Goal: Task Accomplishment & Management: Complete application form

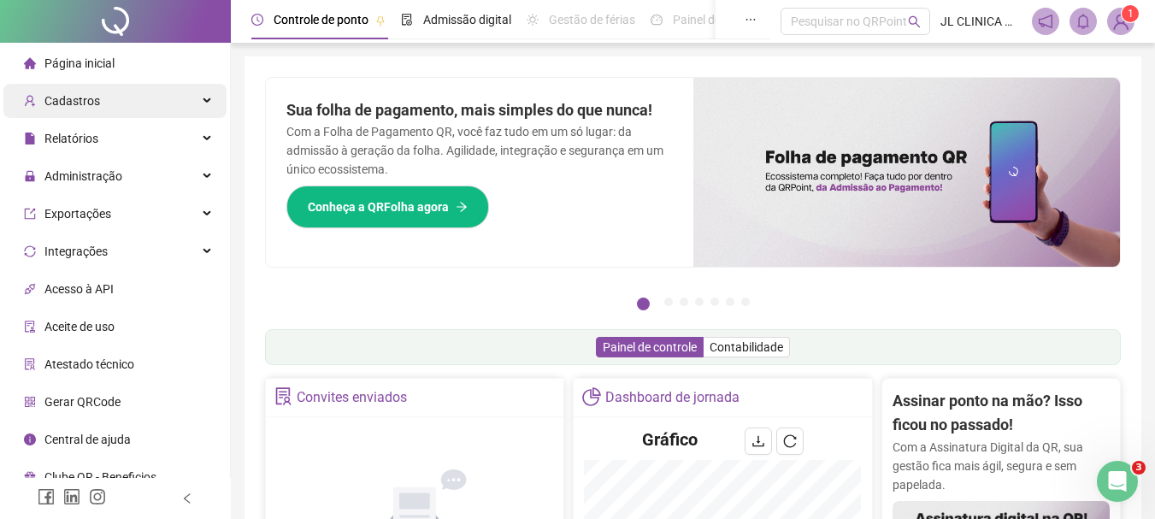
click at [139, 94] on div "Cadastros" at bounding box center [114, 101] width 223 height 34
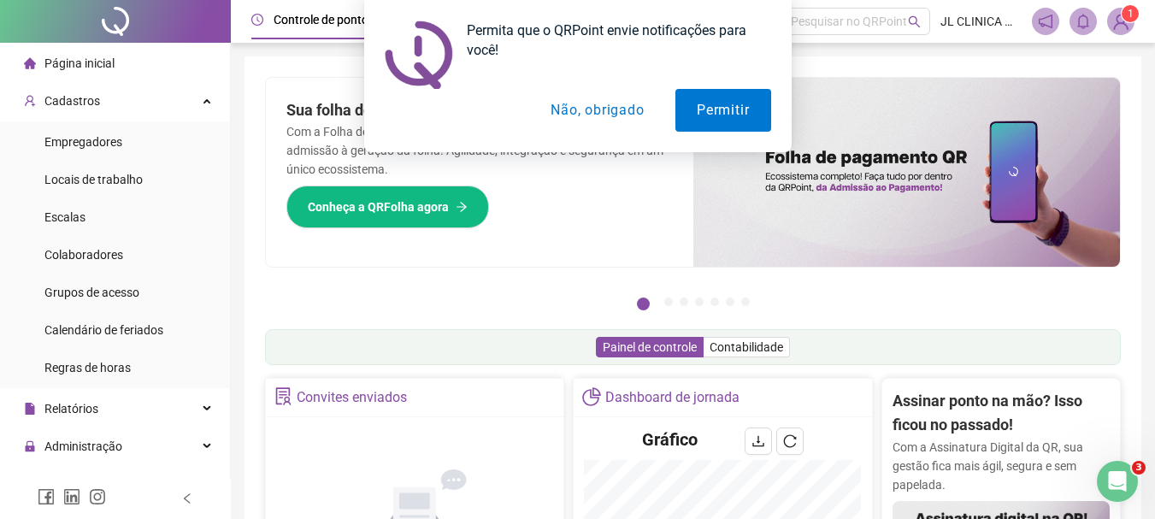
click at [101, 146] on div "Permita que o QRPoint envie notificações para você! Permitir Não, obrigado" at bounding box center [577, 76] width 1155 height 152
click at [722, 116] on button "Permitir" at bounding box center [723, 110] width 95 height 43
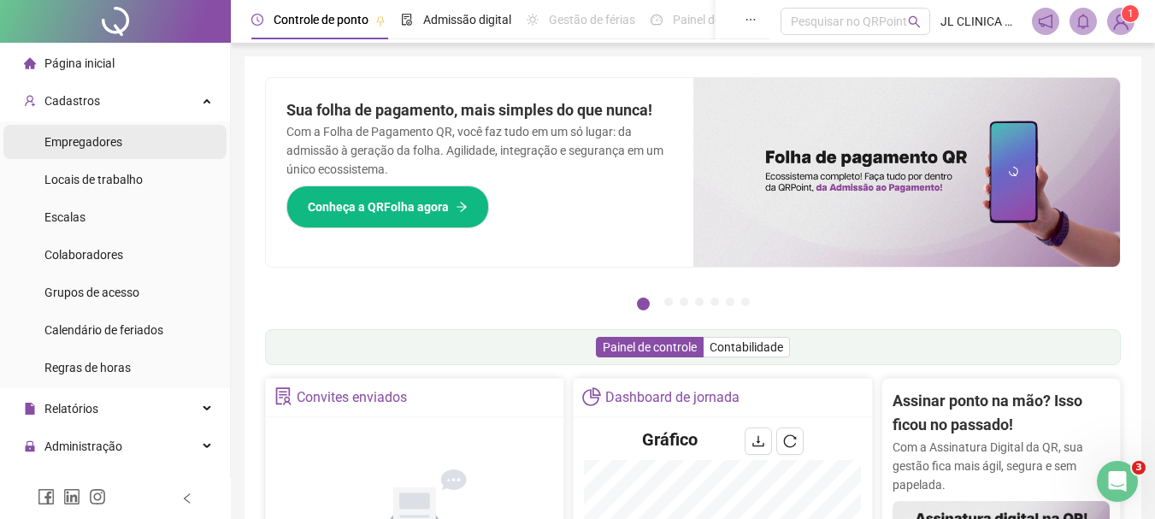
click at [97, 144] on span "Empregadores" at bounding box center [83, 142] width 78 height 14
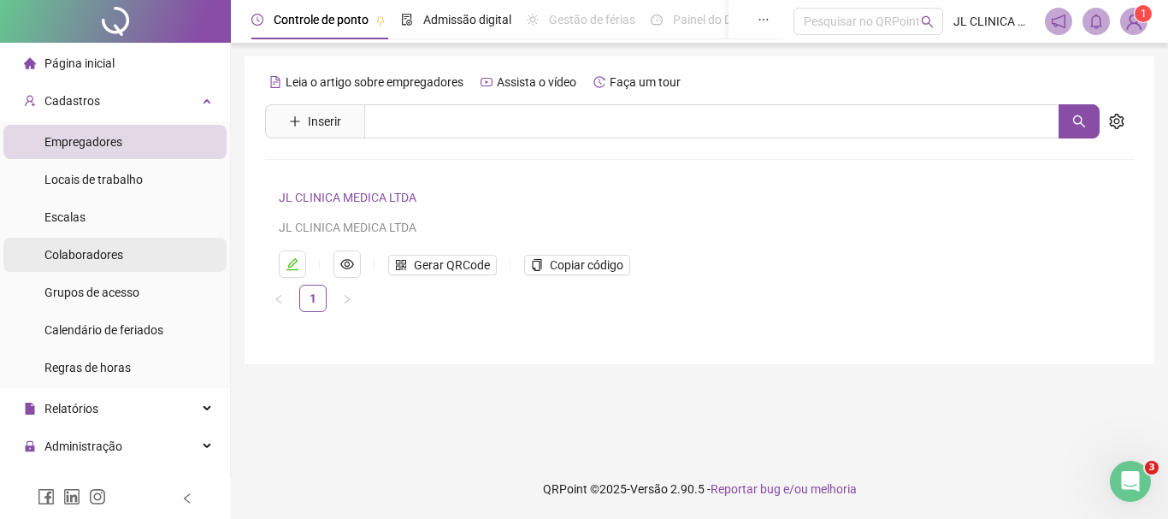
click at [142, 258] on li "Colaboradores" at bounding box center [114, 255] width 223 height 34
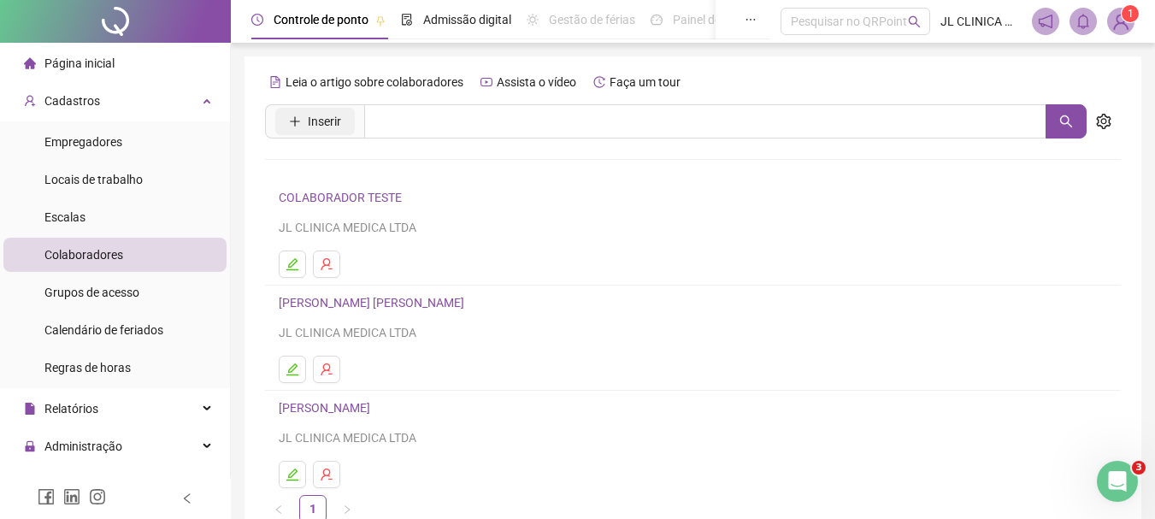
click at [295, 120] on icon "plus" at bounding box center [294, 120] width 1 height 9
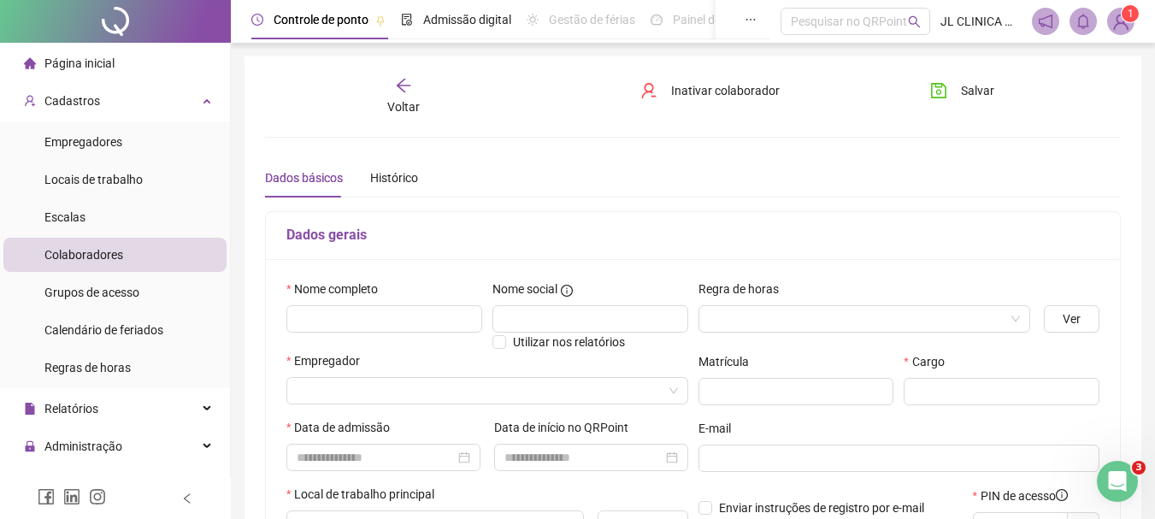
type input "*****"
click at [371, 316] on input "text" at bounding box center [384, 318] width 196 height 27
type input "**********"
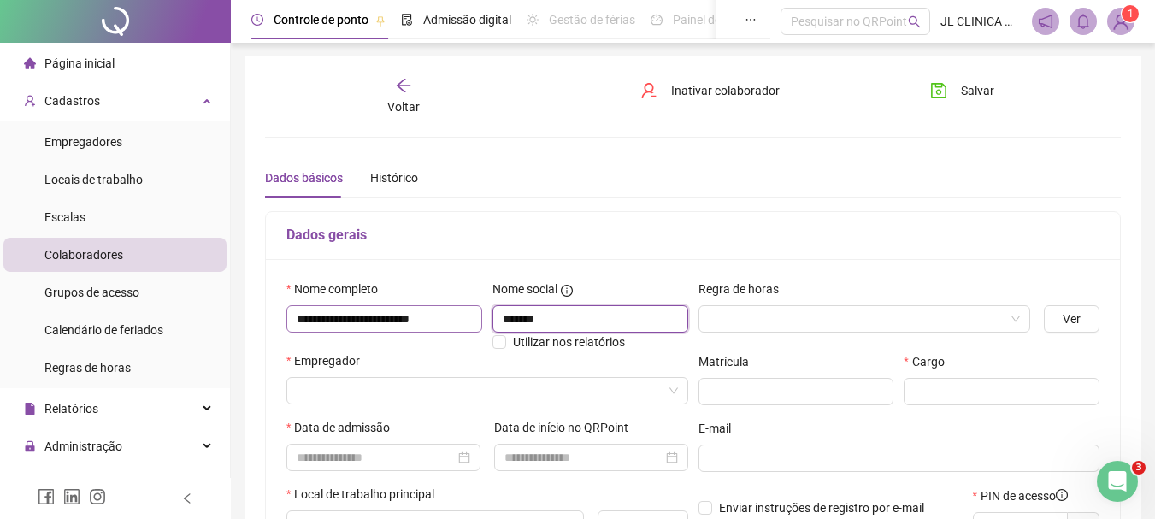
type input "*******"
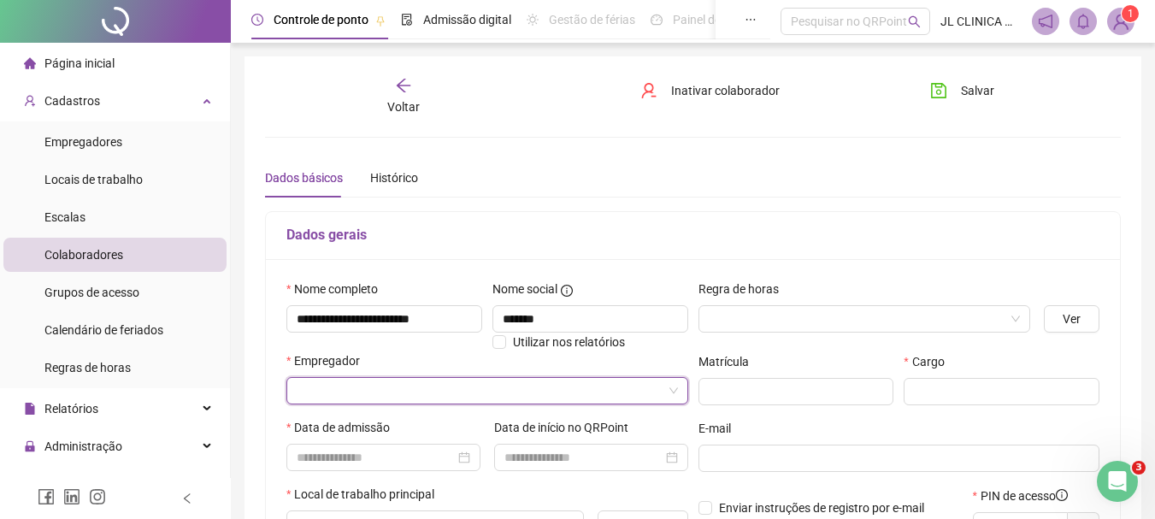
click at [449, 386] on input "search" at bounding box center [480, 391] width 366 height 26
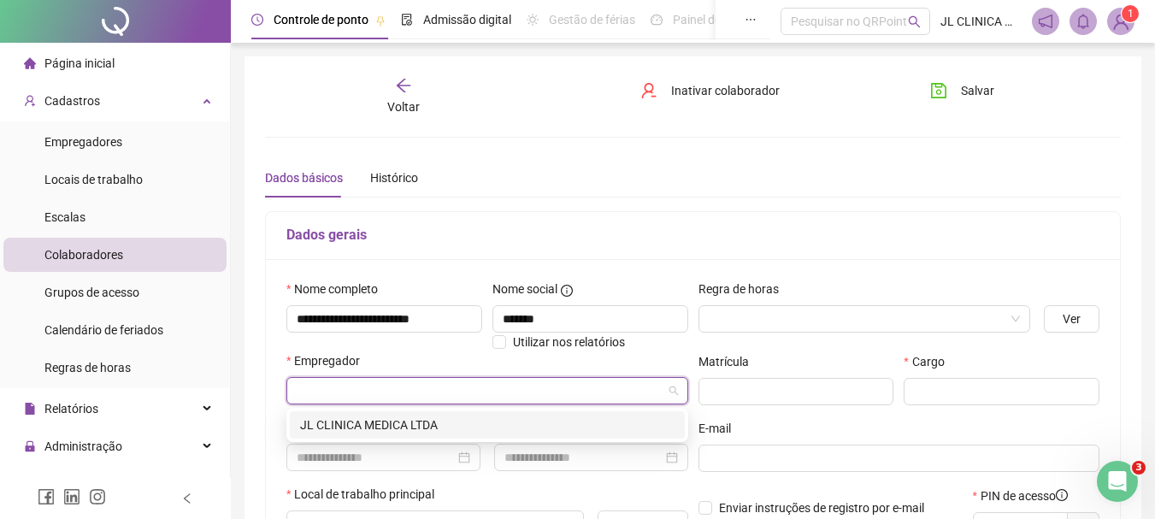
click at [425, 419] on div "JL CLINICA MEDICA LTDA" at bounding box center [487, 425] width 375 height 19
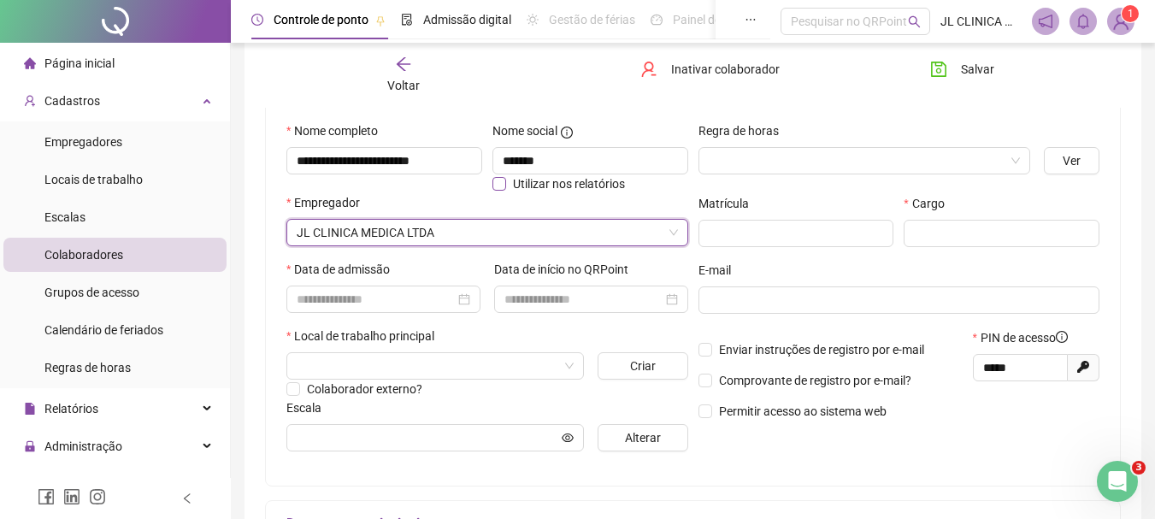
scroll to position [171, 0]
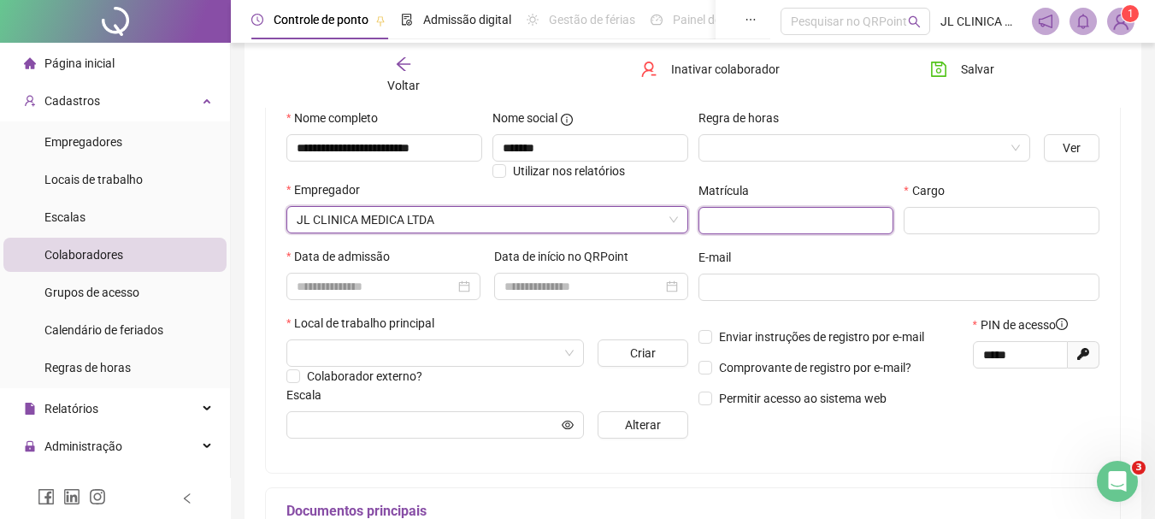
click at [827, 224] on input "text" at bounding box center [797, 220] width 196 height 27
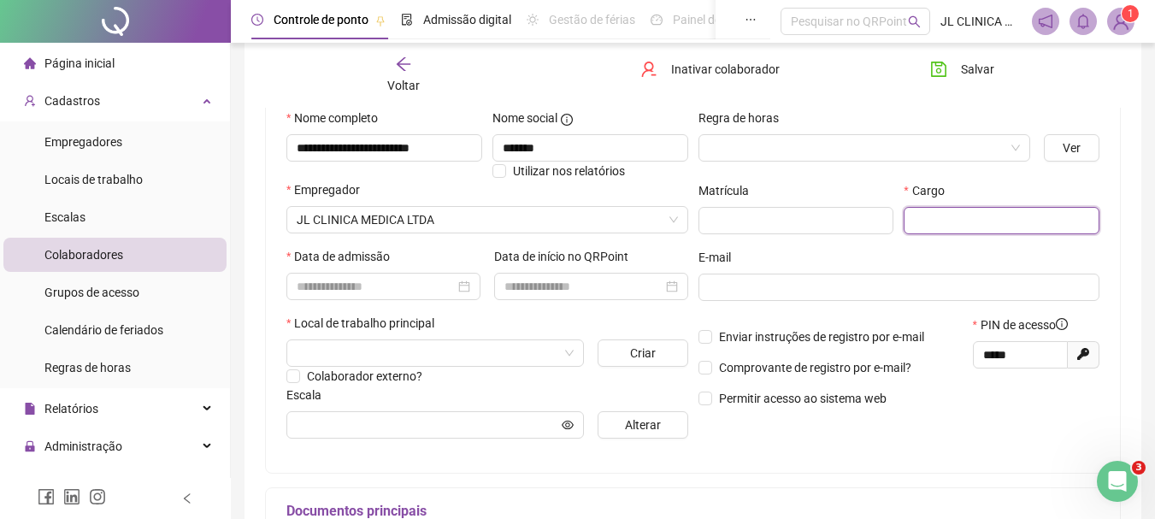
click at [963, 211] on input "text" at bounding box center [1002, 220] width 196 height 27
type input "**********"
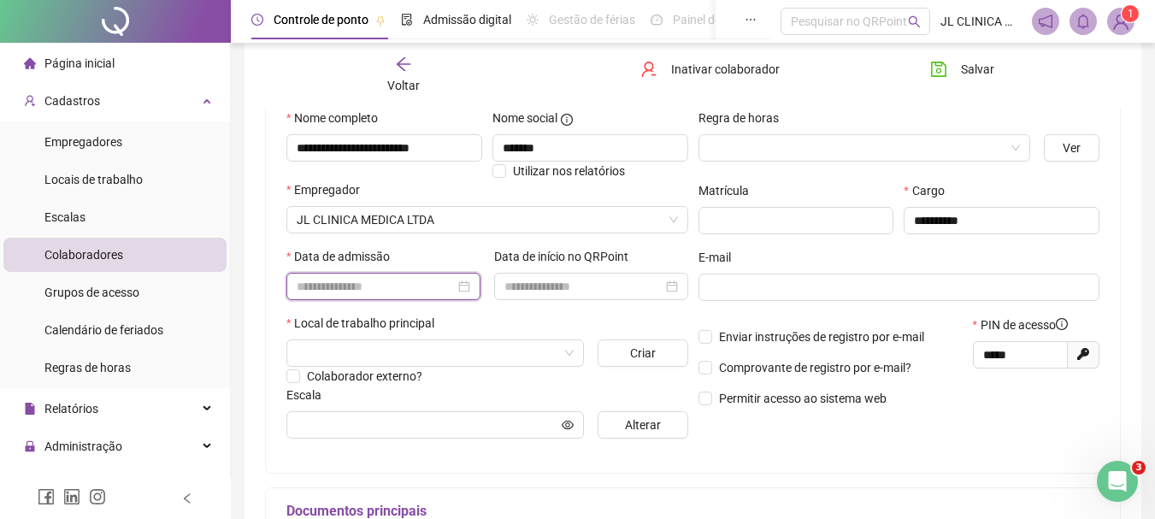
click at [357, 284] on input at bounding box center [376, 286] width 158 height 19
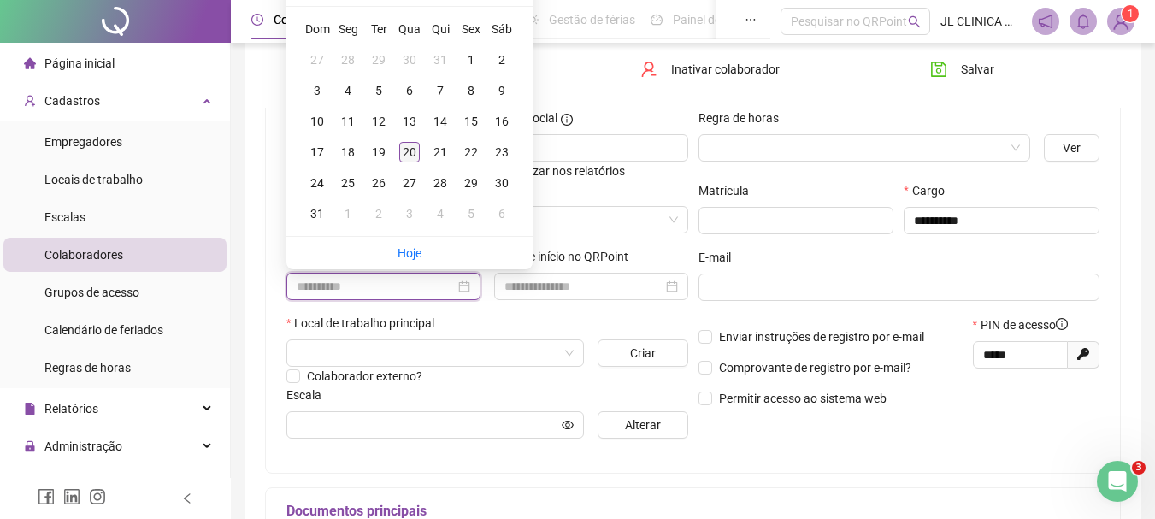
type input "**********"
click at [417, 150] on div "20" at bounding box center [409, 152] width 21 height 21
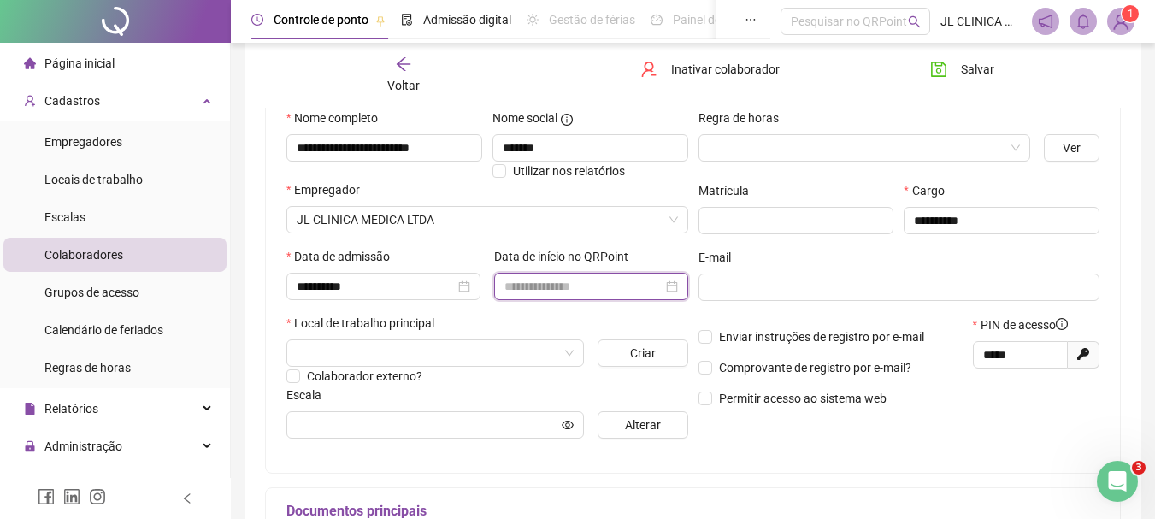
click at [584, 280] on input at bounding box center [583, 286] width 158 height 19
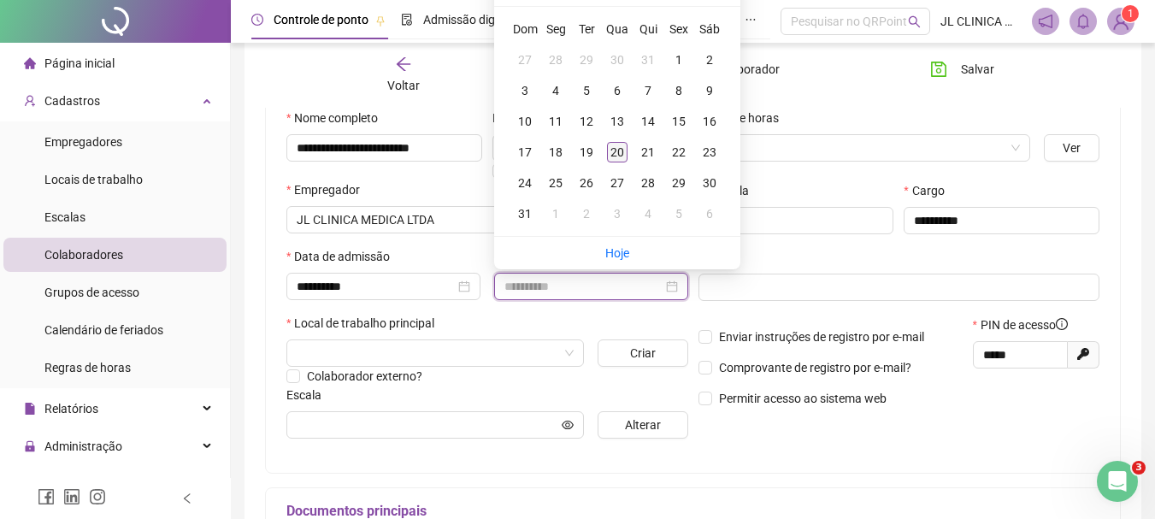
type input "**********"
click at [617, 157] on div "20" at bounding box center [617, 152] width 21 height 21
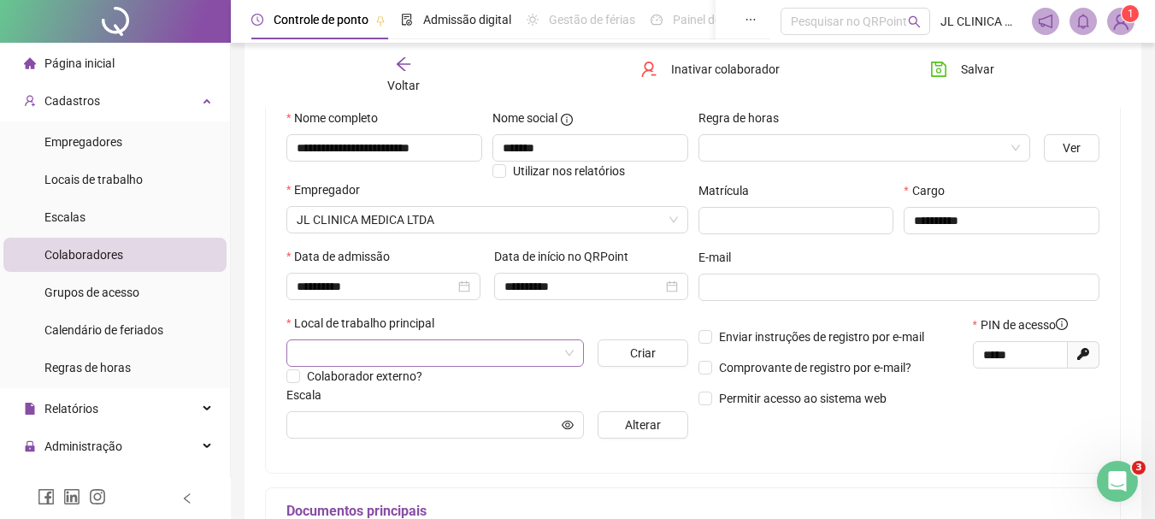
click at [386, 353] on input "search" at bounding box center [428, 353] width 262 height 26
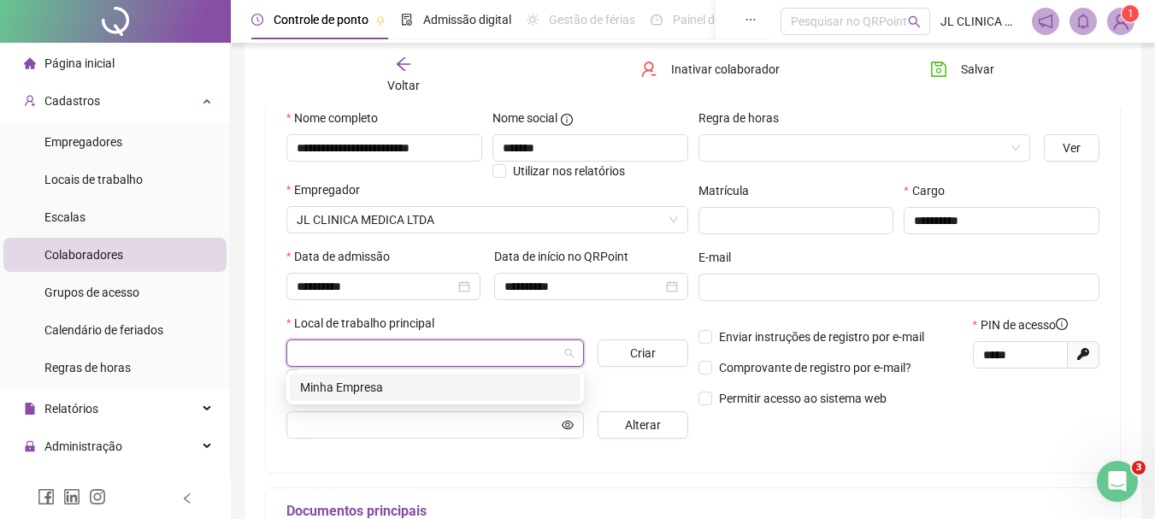
click at [386, 350] on input "search" at bounding box center [428, 353] width 262 height 26
click at [383, 386] on div "Minha Empresa" at bounding box center [435, 387] width 270 height 19
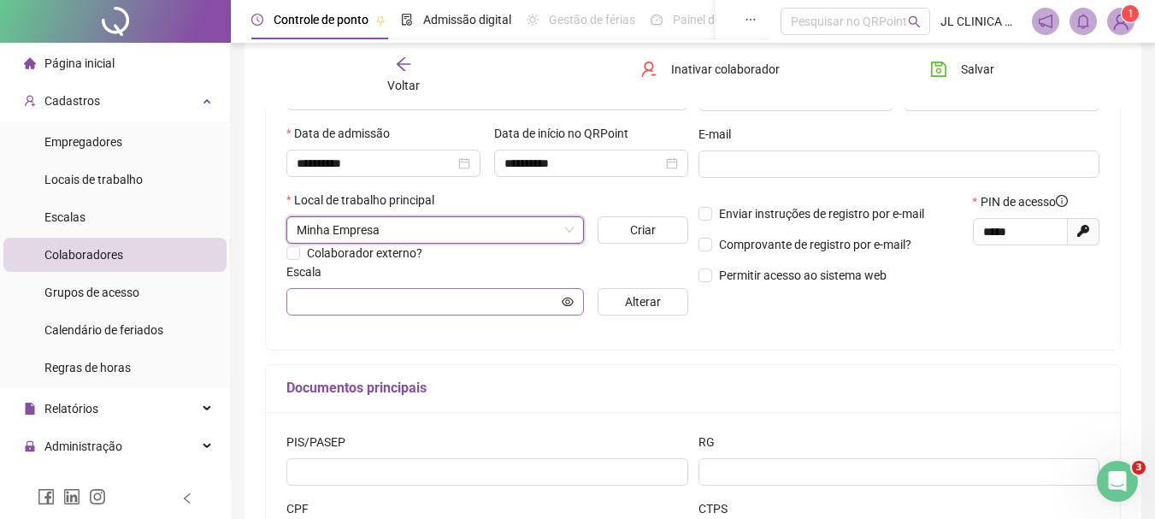
scroll to position [342, 0]
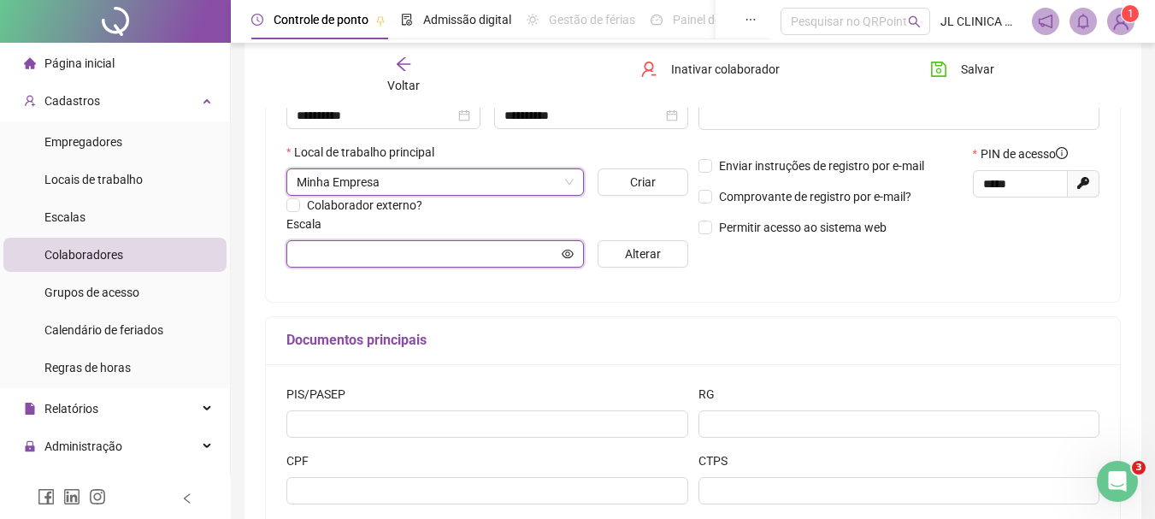
click at [396, 245] on input "text" at bounding box center [428, 254] width 262 height 19
click at [401, 252] on input "text" at bounding box center [428, 254] width 262 height 19
click at [568, 256] on icon "eye" at bounding box center [568, 254] width 12 height 12
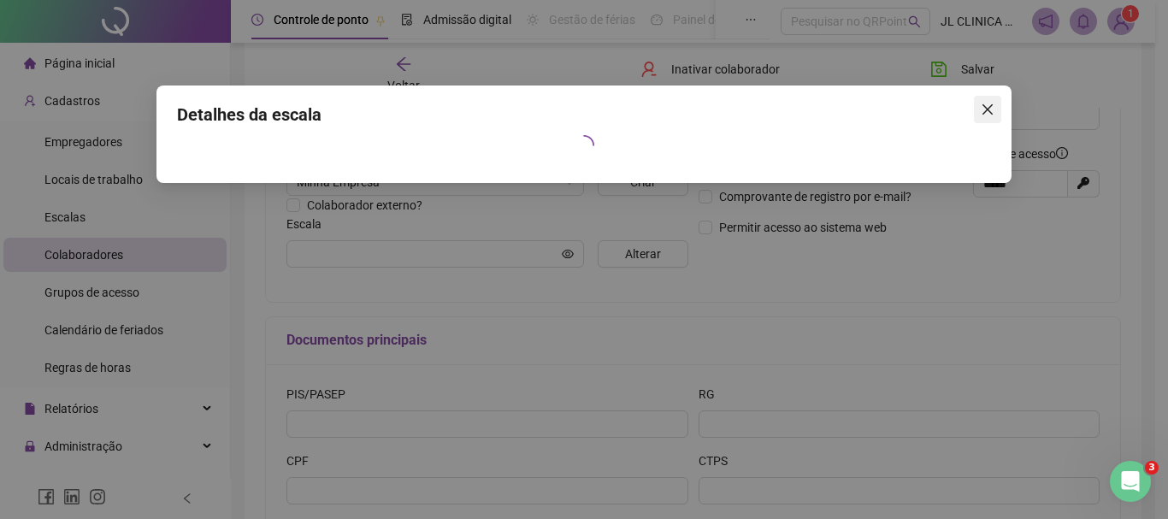
click at [985, 108] on icon "close" at bounding box center [987, 109] width 10 height 10
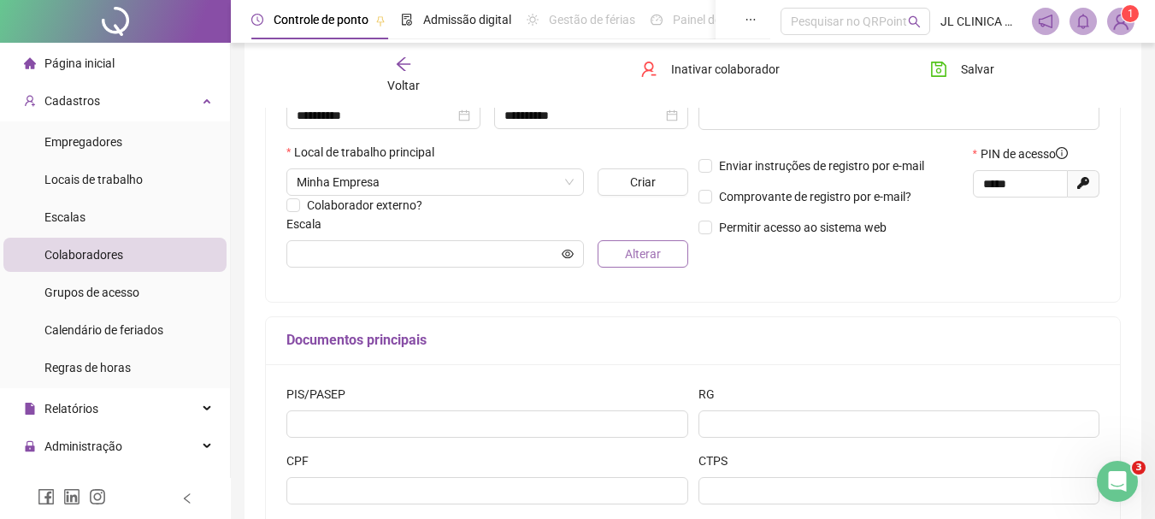
click at [621, 260] on button "Alterar" at bounding box center [643, 253] width 90 height 27
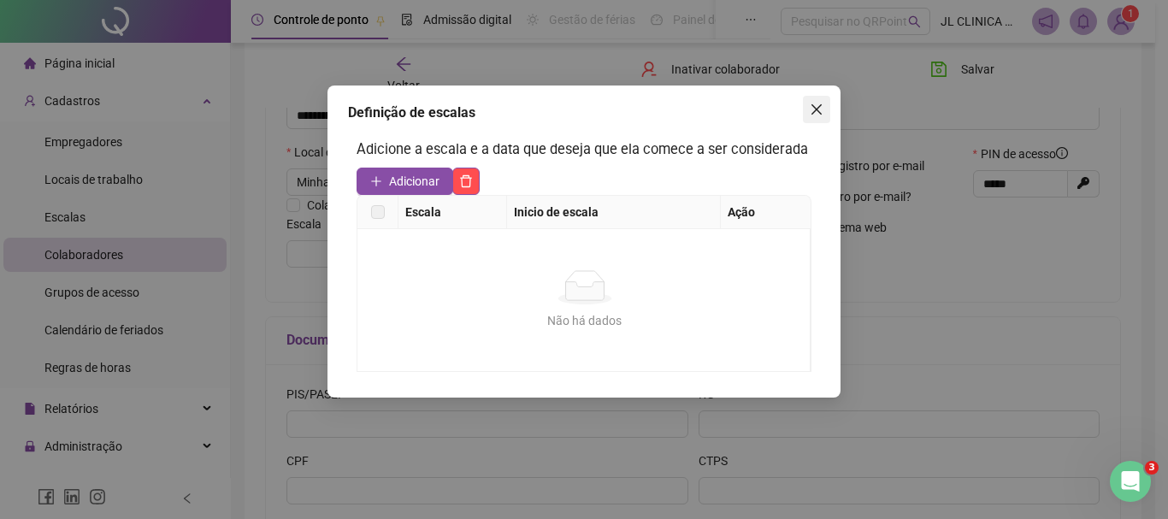
click at [813, 112] on icon "close" at bounding box center [816, 109] width 10 height 10
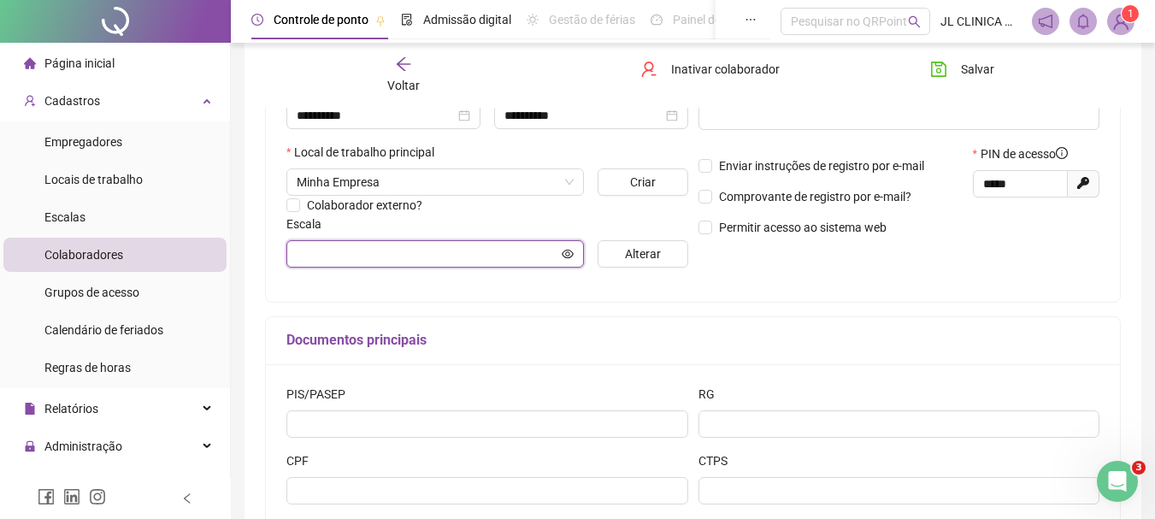
click at [567, 254] on icon "eye" at bounding box center [568, 254] width 12 height 12
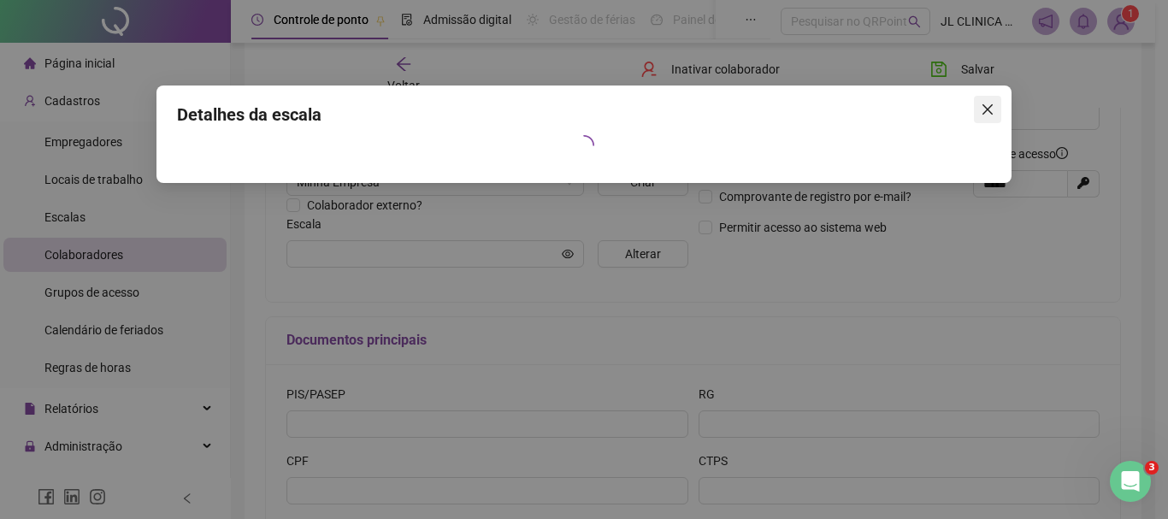
click at [985, 109] on icon "close" at bounding box center [988, 110] width 14 height 14
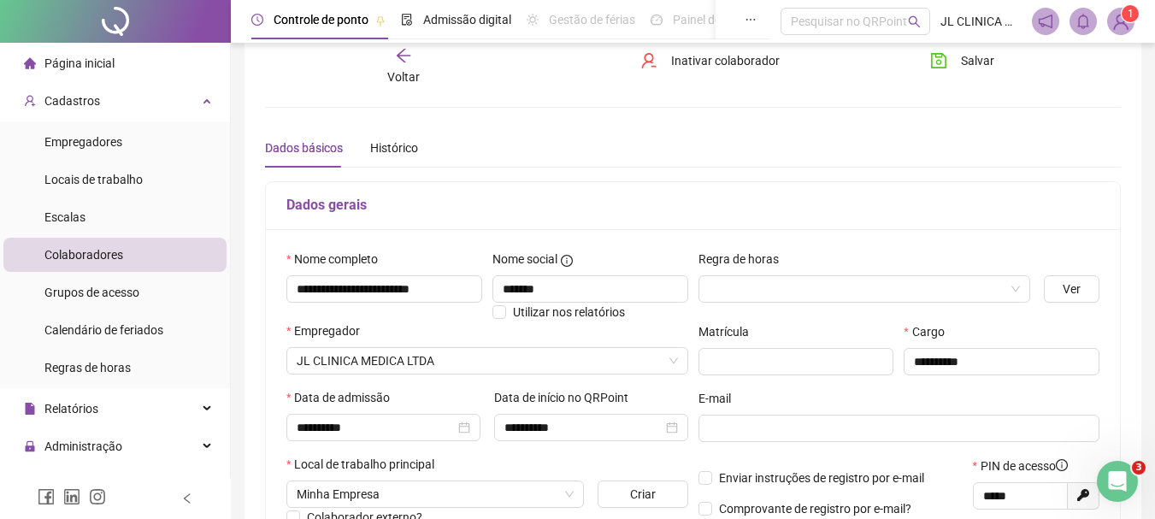
scroll to position [29, 0]
click at [983, 69] on span "Salvar" at bounding box center [977, 61] width 33 height 19
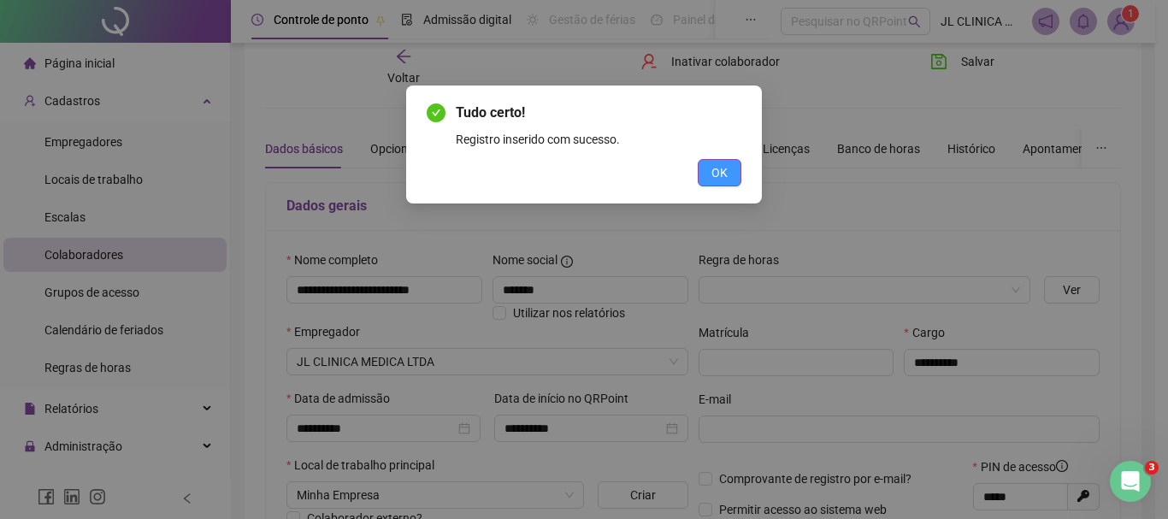
click at [722, 177] on span "OK" at bounding box center [719, 172] width 16 height 19
